Goal: Task Accomplishment & Management: Use online tool/utility

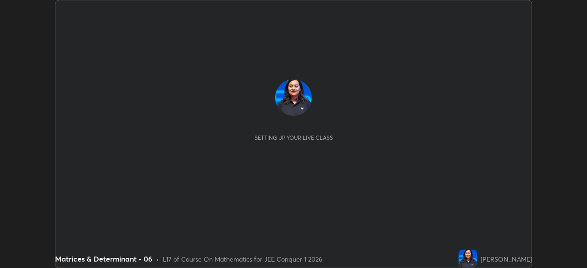
scroll to position [268, 586]
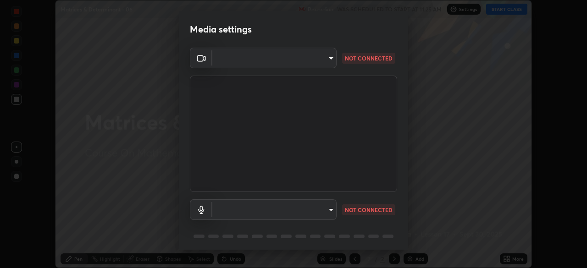
type input "8c17a5d152d90efee16c6d0123f72e1c8e3faabb66c5818a7671abbc9a97bc9a"
type input "default"
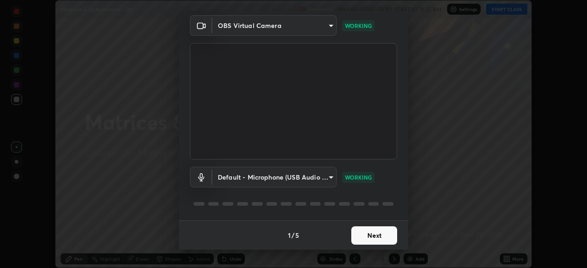
click at [378, 231] on button "Next" at bounding box center [374, 235] width 46 height 18
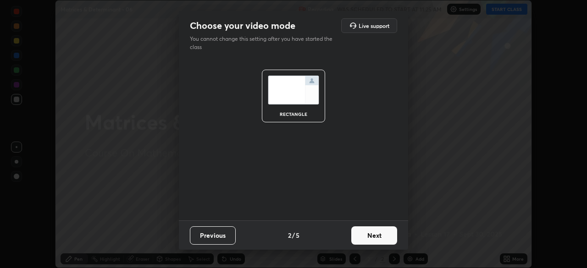
click at [373, 234] on button "Next" at bounding box center [374, 235] width 46 height 18
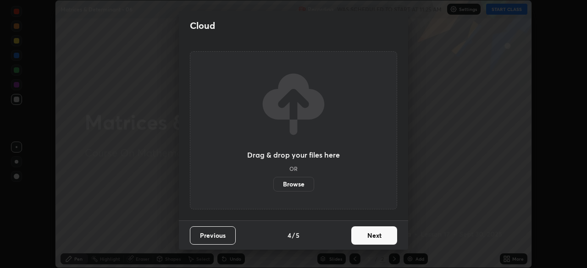
click at [366, 231] on button "Next" at bounding box center [374, 235] width 46 height 18
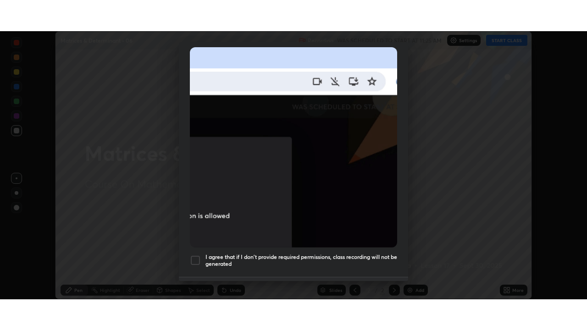
scroll to position [220, 0]
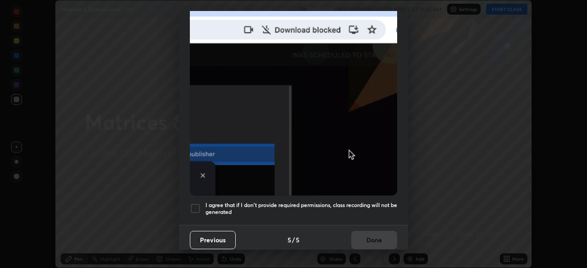
click at [370, 202] on h5 "I agree that if I don't provide required permissions, class recording will not …" at bounding box center [301, 209] width 192 height 14
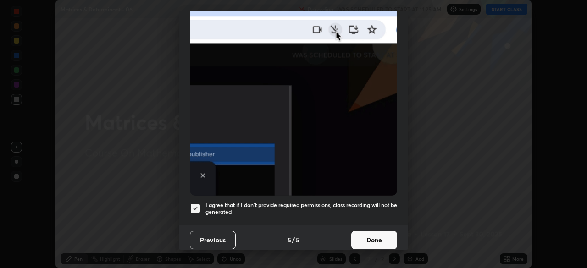
click at [369, 236] on button "Done" at bounding box center [374, 240] width 46 height 18
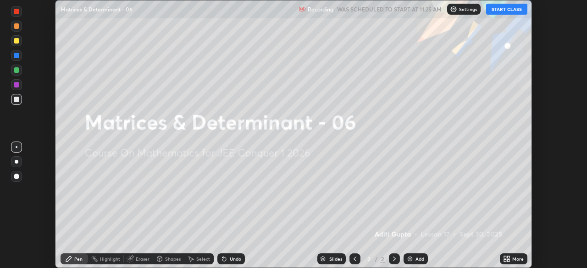
click at [497, 10] on button "START CLASS" at bounding box center [506, 9] width 41 height 11
click at [509, 256] on icon at bounding box center [508, 257] width 2 height 2
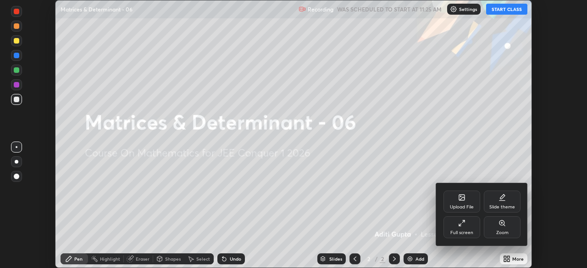
click at [459, 234] on div "Full screen" at bounding box center [461, 233] width 23 height 5
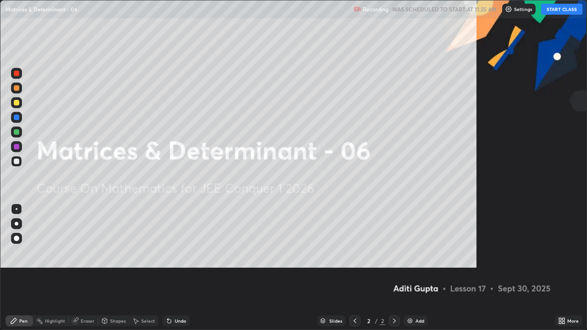
scroll to position [330, 587]
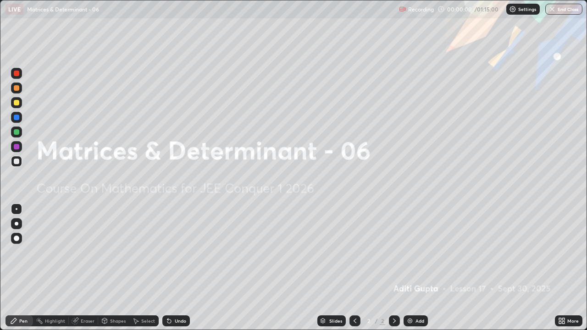
click at [418, 268] on div "Add" at bounding box center [419, 321] width 9 height 5
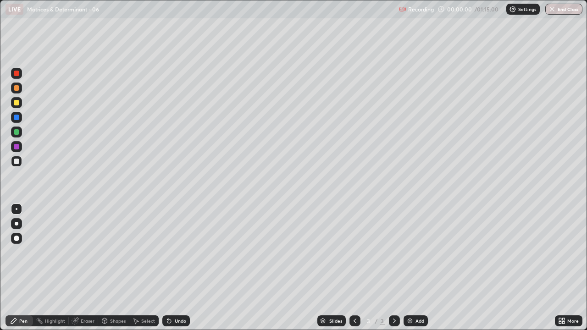
click at [414, 268] on div "Add" at bounding box center [415, 320] width 24 height 11
click at [413, 268] on div "Add" at bounding box center [415, 320] width 24 height 11
click at [414, 268] on div "Add" at bounding box center [415, 320] width 24 height 11
click at [416, 268] on div "Add" at bounding box center [415, 320] width 24 height 11
click at [419, 268] on div "Add" at bounding box center [419, 321] width 9 height 5
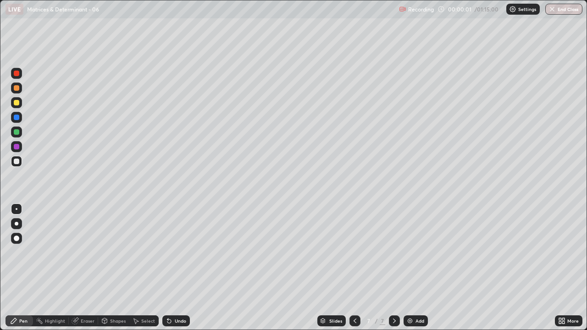
click at [419, 268] on div "Add" at bounding box center [419, 321] width 9 height 5
click at [421, 268] on div "Add" at bounding box center [419, 321] width 9 height 5
click at [419, 268] on div "Add" at bounding box center [415, 320] width 24 height 11
click at [418, 268] on div "Add" at bounding box center [415, 320] width 24 height 11
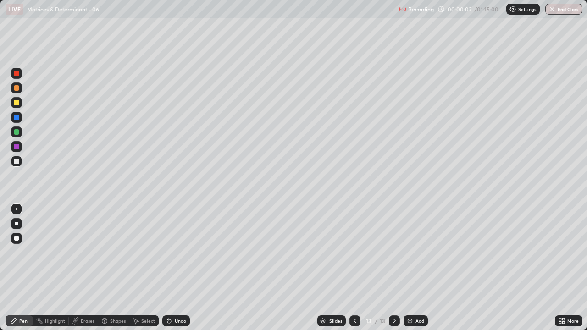
click at [422, 268] on div "Add" at bounding box center [419, 321] width 9 height 5
click at [419, 268] on div "Add" at bounding box center [419, 321] width 9 height 5
click at [420, 268] on div "Add" at bounding box center [419, 321] width 9 height 5
click at [337, 268] on div "Slides" at bounding box center [335, 321] width 13 height 5
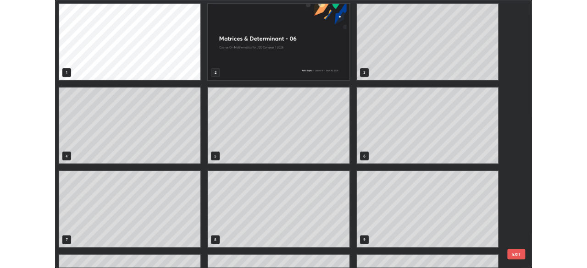
scroll to position [0, 0]
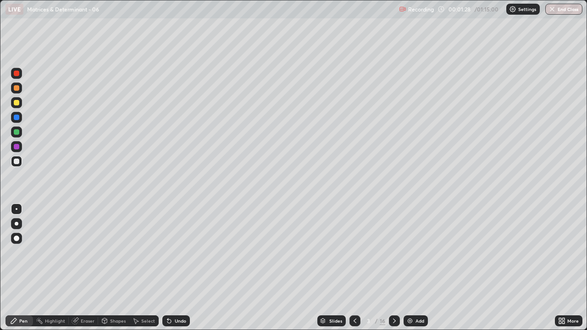
click at [18, 89] on div at bounding box center [17, 88] width 6 height 6
click at [17, 163] on div at bounding box center [17, 162] width 6 height 6
click at [15, 136] on div at bounding box center [16, 132] width 11 height 11
click at [21, 105] on div at bounding box center [16, 102] width 11 height 11
click at [20, 164] on div at bounding box center [16, 161] width 11 height 11
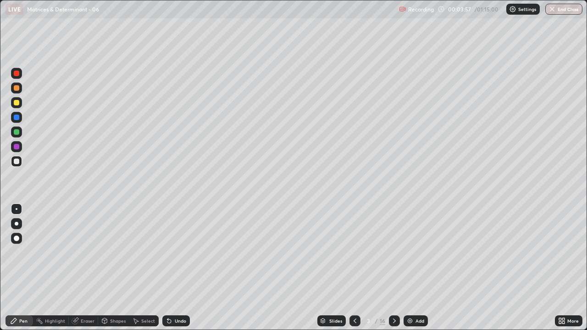
click at [17, 146] on div at bounding box center [17, 147] width 6 height 6
click at [17, 161] on div at bounding box center [17, 162] width 6 height 6
click at [393, 268] on icon at bounding box center [394, 320] width 7 height 7
click at [351, 268] on div at bounding box center [354, 320] width 11 height 11
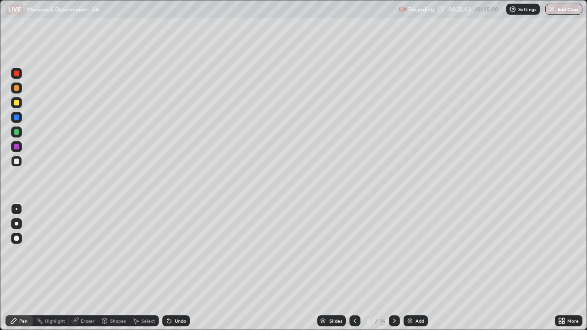
click at [389, 268] on div at bounding box center [394, 320] width 11 height 11
click at [351, 268] on icon at bounding box center [354, 320] width 7 height 7
click at [392, 268] on icon at bounding box center [394, 320] width 7 height 7
click at [139, 268] on div "Select" at bounding box center [143, 320] width 29 height 11
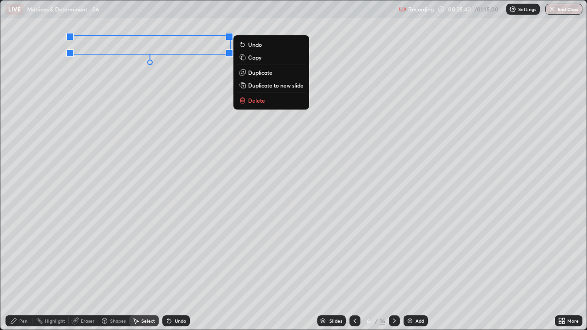
click at [255, 74] on p "Duplicate" at bounding box center [260, 72] width 24 height 7
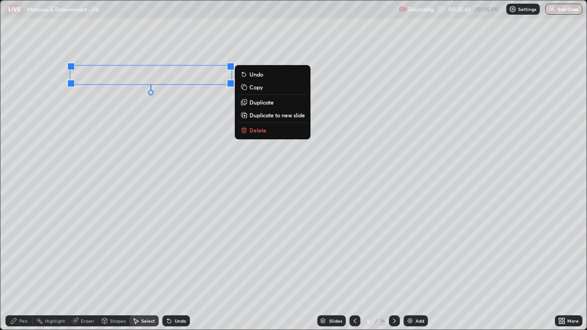
click at [255, 103] on p "Duplicate" at bounding box center [261, 102] width 24 height 7
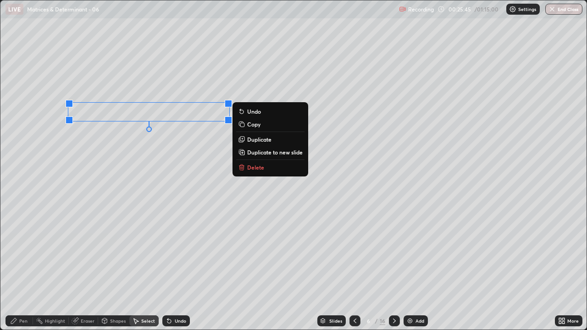
click at [85, 268] on div "Eraser" at bounding box center [88, 321] width 14 height 5
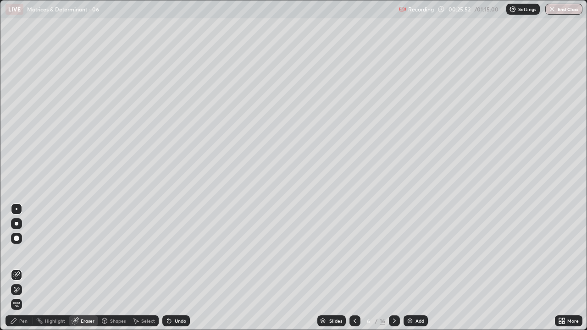
click at [23, 268] on div "Pen" at bounding box center [23, 321] width 8 height 5
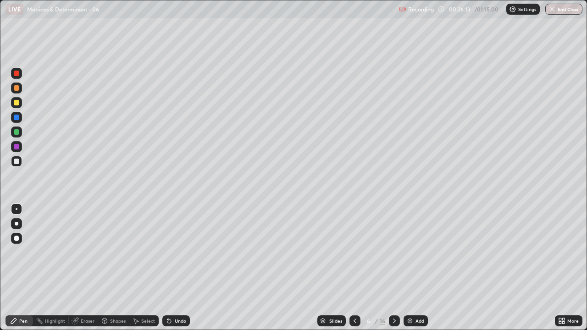
click at [560, 268] on icon at bounding box center [560, 319] width 2 height 2
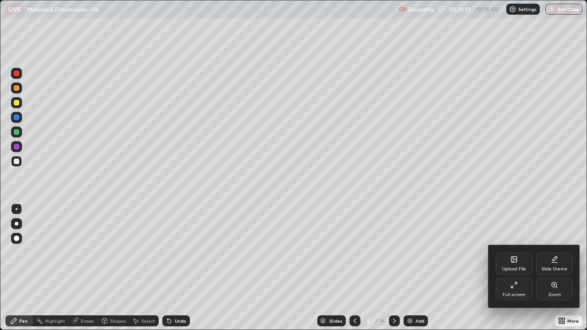
click at [507, 268] on div "Full screen" at bounding box center [513, 294] width 23 height 5
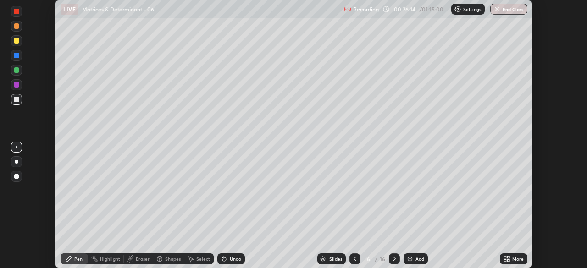
scroll to position [268, 587]
click at [508, 257] on icon at bounding box center [508, 257] width 2 height 2
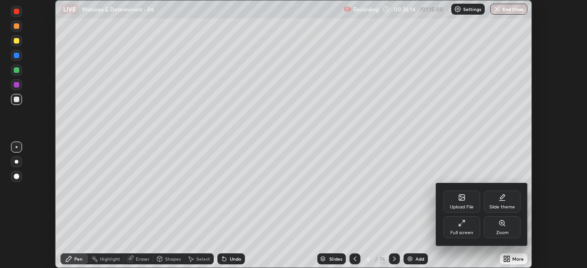
click at [466, 228] on div "Full screen" at bounding box center [461, 227] width 37 height 22
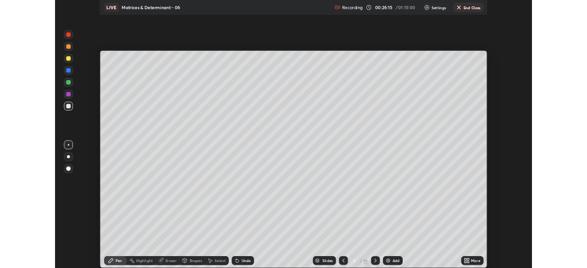
scroll to position [330, 587]
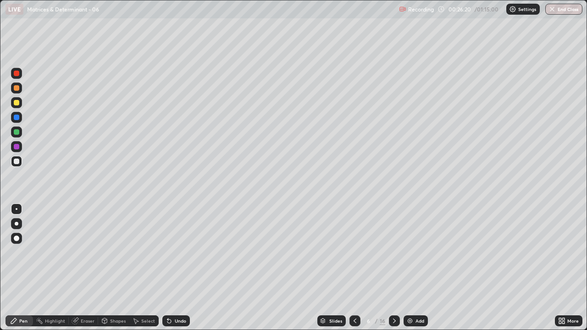
click at [180, 268] on div "Undo" at bounding box center [180, 321] width 11 height 5
click at [148, 268] on div "Select" at bounding box center [148, 321] width 14 height 5
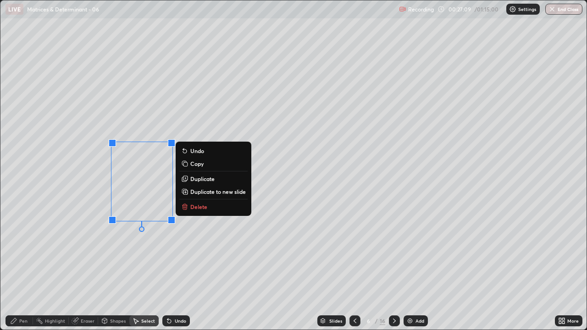
click at [209, 181] on p "Duplicate" at bounding box center [202, 178] width 24 height 7
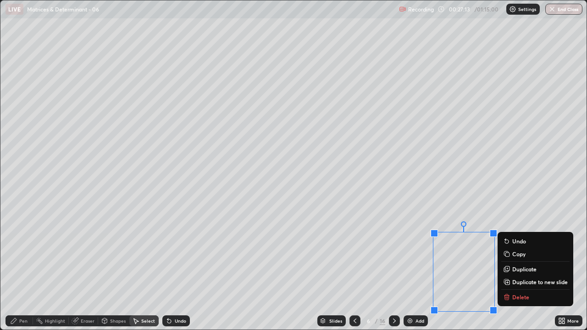
click at [18, 268] on div "Pen" at bounding box center [20, 320] width 28 height 11
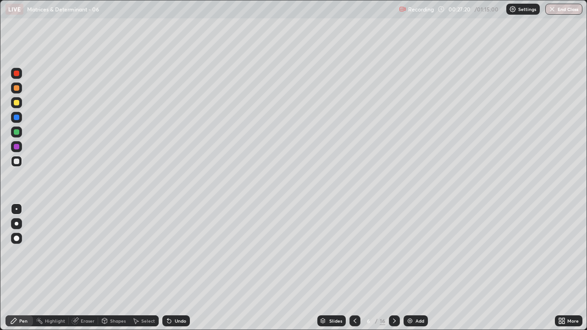
click at [561, 268] on icon at bounding box center [560, 319] width 2 height 2
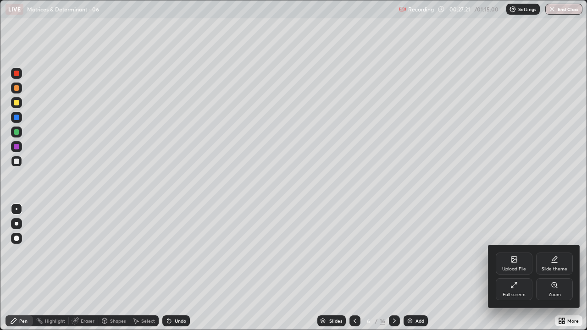
click at [526, 268] on div "Full screen" at bounding box center [514, 289] width 37 height 22
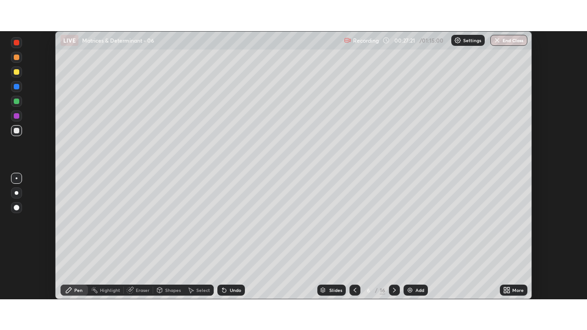
scroll to position [45573, 45254]
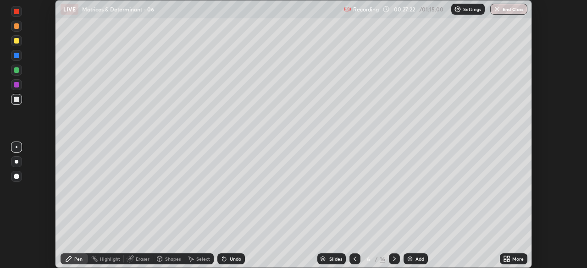
click at [513, 257] on div "More" at bounding box center [517, 259] width 11 height 5
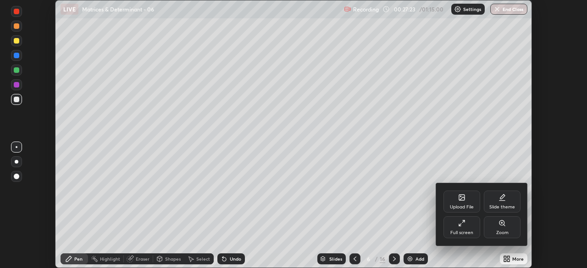
click at [468, 227] on div "Full screen" at bounding box center [461, 227] width 37 height 22
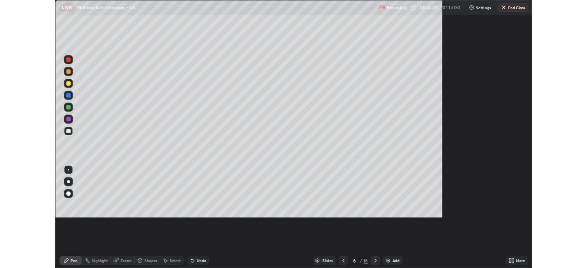
scroll to position [330, 587]
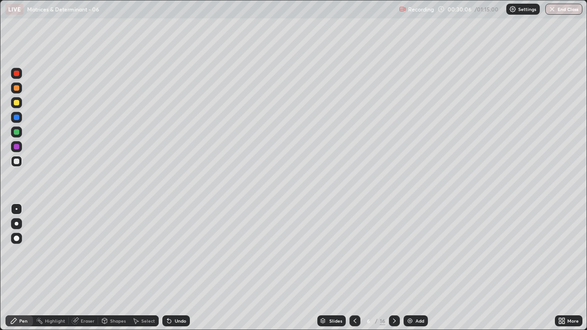
click at [393, 268] on icon at bounding box center [394, 320] width 7 height 7
click at [392, 268] on icon at bounding box center [394, 320] width 7 height 7
click at [17, 88] on div at bounding box center [17, 88] width 6 height 6
click at [18, 161] on div at bounding box center [17, 162] width 6 height 6
click at [393, 268] on icon at bounding box center [394, 320] width 7 height 7
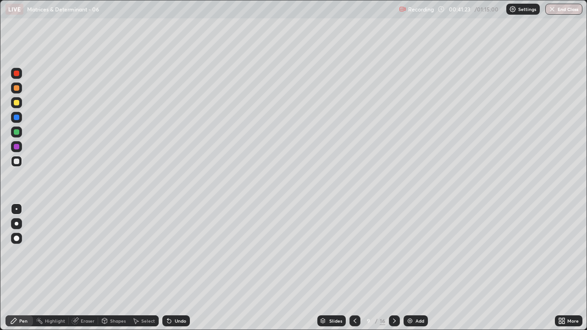
click at [20, 89] on div at bounding box center [16, 88] width 11 height 11
click at [17, 162] on div at bounding box center [17, 162] width 6 height 6
click at [82, 268] on div "Eraser" at bounding box center [88, 321] width 14 height 5
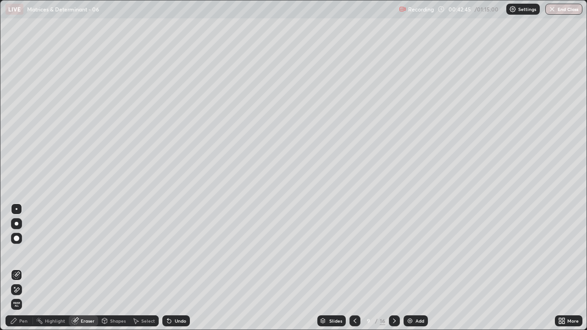
click at [23, 268] on div "Pen" at bounding box center [23, 321] width 8 height 5
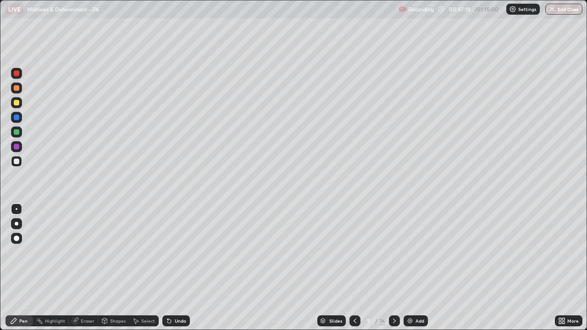
click at [185, 268] on div "Undo" at bounding box center [176, 320] width 28 height 11
click at [184, 268] on div "Undo" at bounding box center [176, 320] width 28 height 11
click at [394, 268] on icon at bounding box center [394, 320] width 7 height 7
click at [18, 131] on div at bounding box center [17, 132] width 6 height 6
click at [21, 161] on div at bounding box center [16, 161] width 11 height 11
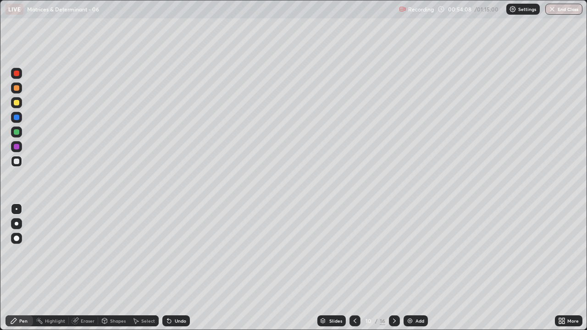
click at [84, 268] on div "Eraser" at bounding box center [83, 320] width 29 height 11
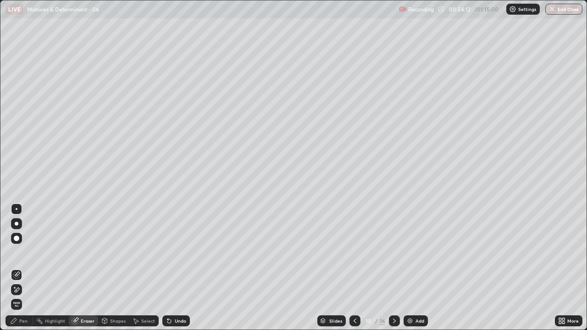
click at [22, 268] on div "Pen" at bounding box center [23, 321] width 8 height 5
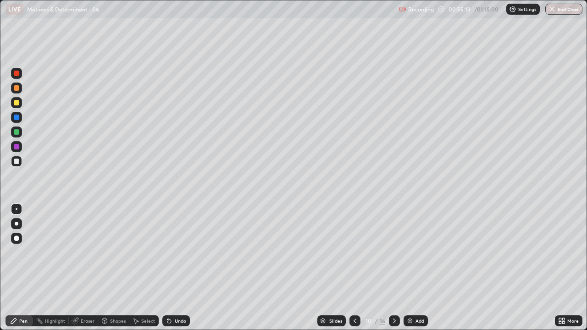
click at [17, 132] on div at bounding box center [17, 132] width 6 height 6
click at [20, 163] on div at bounding box center [16, 161] width 11 height 11
click at [392, 268] on icon at bounding box center [394, 320] width 7 height 7
click at [176, 268] on div "Undo" at bounding box center [180, 321] width 11 height 5
click at [181, 268] on div "Undo" at bounding box center [180, 321] width 11 height 5
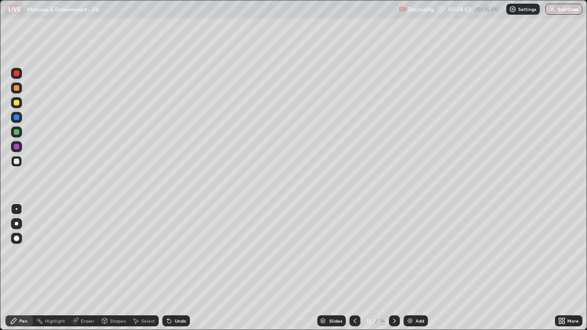
click at [181, 268] on div "Undo" at bounding box center [176, 320] width 28 height 11
click at [17, 132] on div at bounding box center [17, 132] width 6 height 6
click at [18, 163] on div at bounding box center [17, 162] width 6 height 6
click at [19, 133] on div at bounding box center [17, 132] width 6 height 6
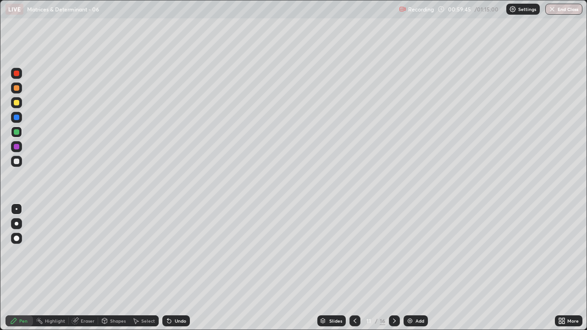
click at [176, 268] on div "Undo" at bounding box center [180, 321] width 11 height 5
click at [148, 268] on div "Select" at bounding box center [148, 321] width 14 height 5
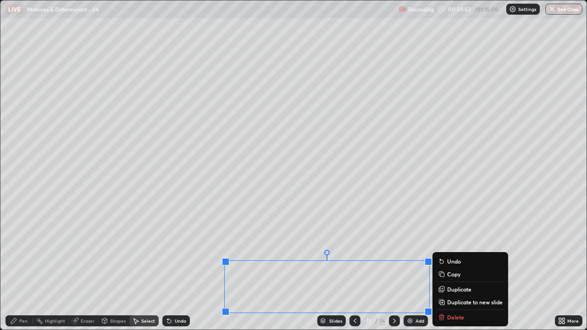
click at [459, 268] on p "Duplicate to new slide" at bounding box center [474, 301] width 55 height 7
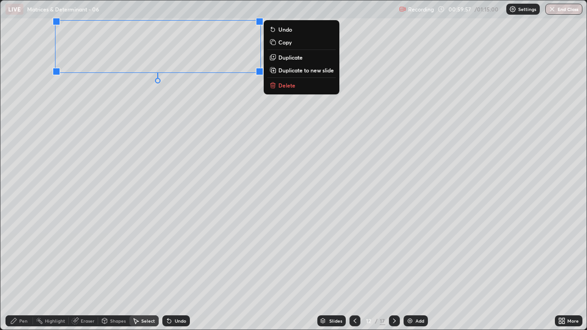
click at [19, 268] on div "Pen" at bounding box center [20, 320] width 28 height 11
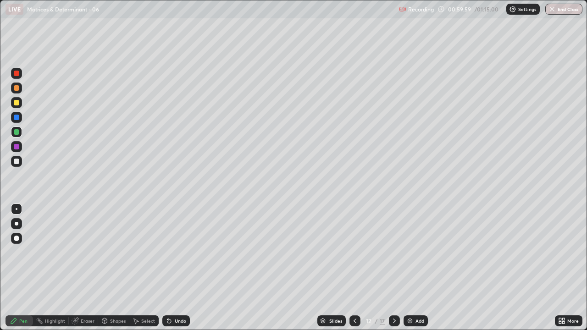
click at [350, 268] on div at bounding box center [354, 320] width 11 height 11
click at [393, 268] on icon at bounding box center [394, 320] width 7 height 7
click at [17, 162] on div at bounding box center [17, 162] width 6 height 6
click at [564, 268] on icon at bounding box center [563, 319] width 2 height 2
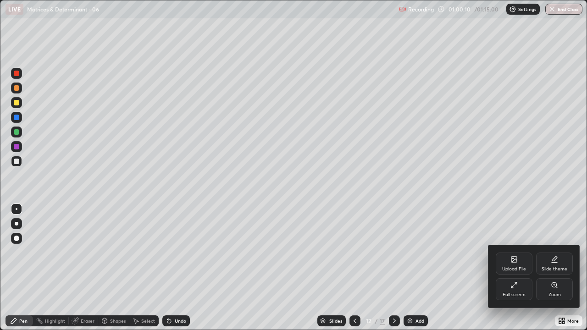
click at [498, 268] on div "Full screen" at bounding box center [514, 289] width 37 height 22
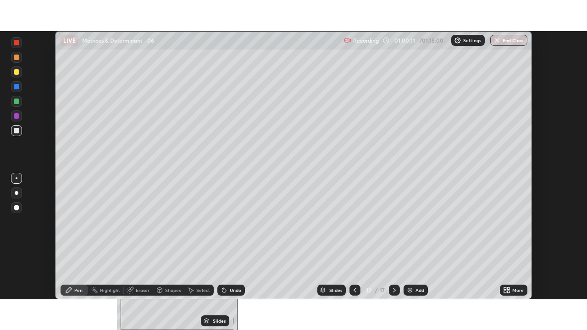
scroll to position [45573, 45254]
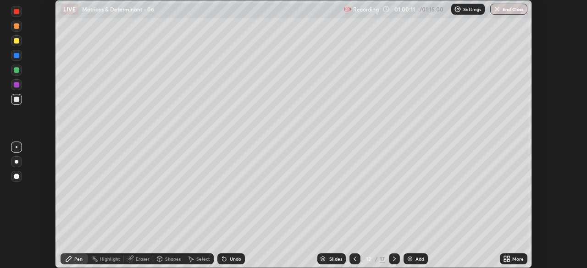
click at [507, 257] on icon at bounding box center [508, 257] width 2 height 2
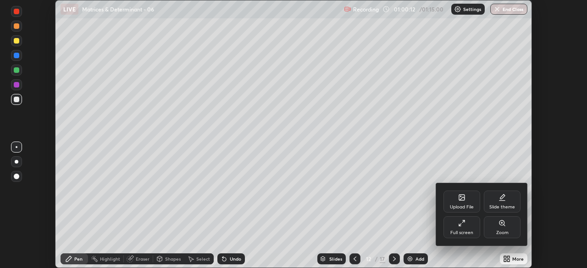
click at [457, 227] on div "Full screen" at bounding box center [461, 227] width 37 height 22
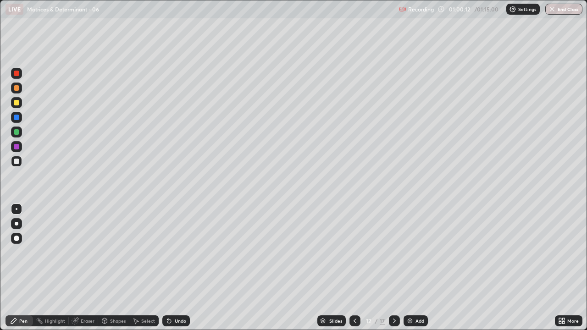
scroll to position [330, 587]
click at [171, 268] on icon at bounding box center [168, 320] width 7 height 7
click at [355, 268] on icon at bounding box center [354, 320] width 7 height 7
click at [393, 268] on icon at bounding box center [394, 320] width 7 height 7
click at [389, 268] on div at bounding box center [394, 320] width 11 height 11
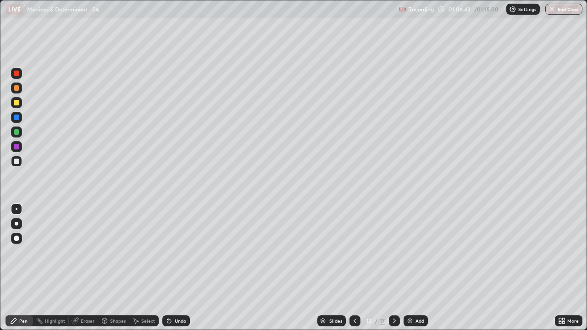
click at [19, 105] on div at bounding box center [17, 103] width 6 height 6
click at [20, 162] on div at bounding box center [16, 161] width 11 height 11
click at [88, 268] on div "Eraser" at bounding box center [88, 321] width 14 height 5
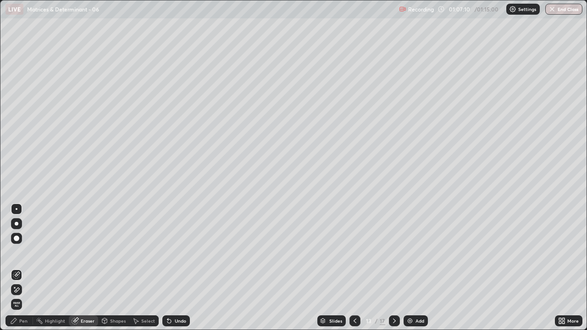
click at [22, 268] on div "Pen" at bounding box center [23, 321] width 8 height 5
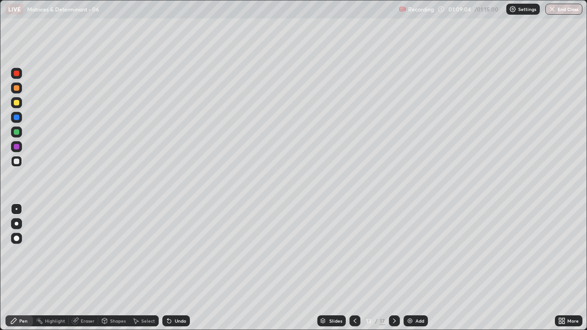
click at [185, 268] on div "Undo" at bounding box center [180, 321] width 11 height 5
click at [87, 268] on div "Eraser" at bounding box center [88, 321] width 14 height 5
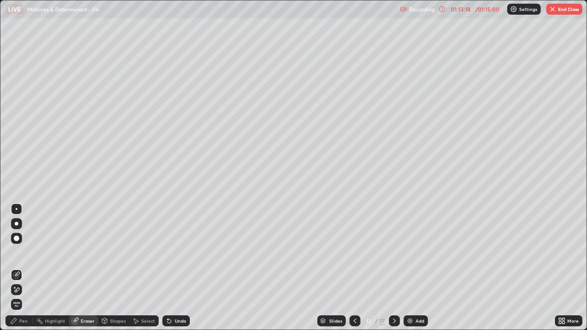
click at [560, 10] on button "End Class" at bounding box center [564, 9] width 36 height 11
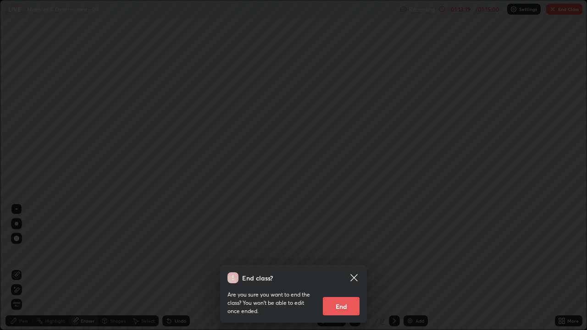
click at [335, 268] on button "End" at bounding box center [341, 306] width 37 height 18
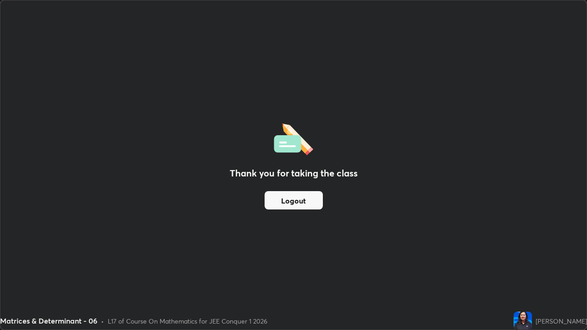
click at [309, 202] on button "Logout" at bounding box center [294, 200] width 58 height 18
